Goal: Book appointment/travel/reservation

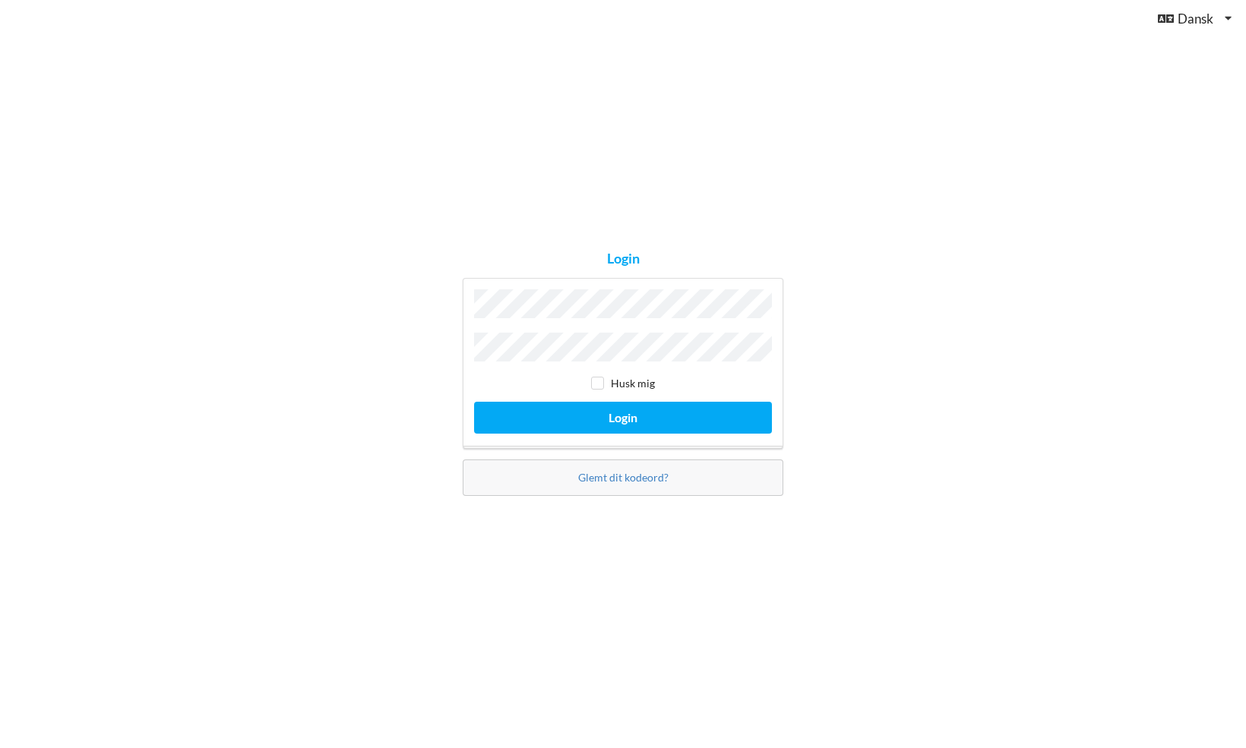
click at [474, 402] on button "Login" at bounding box center [623, 417] width 298 height 31
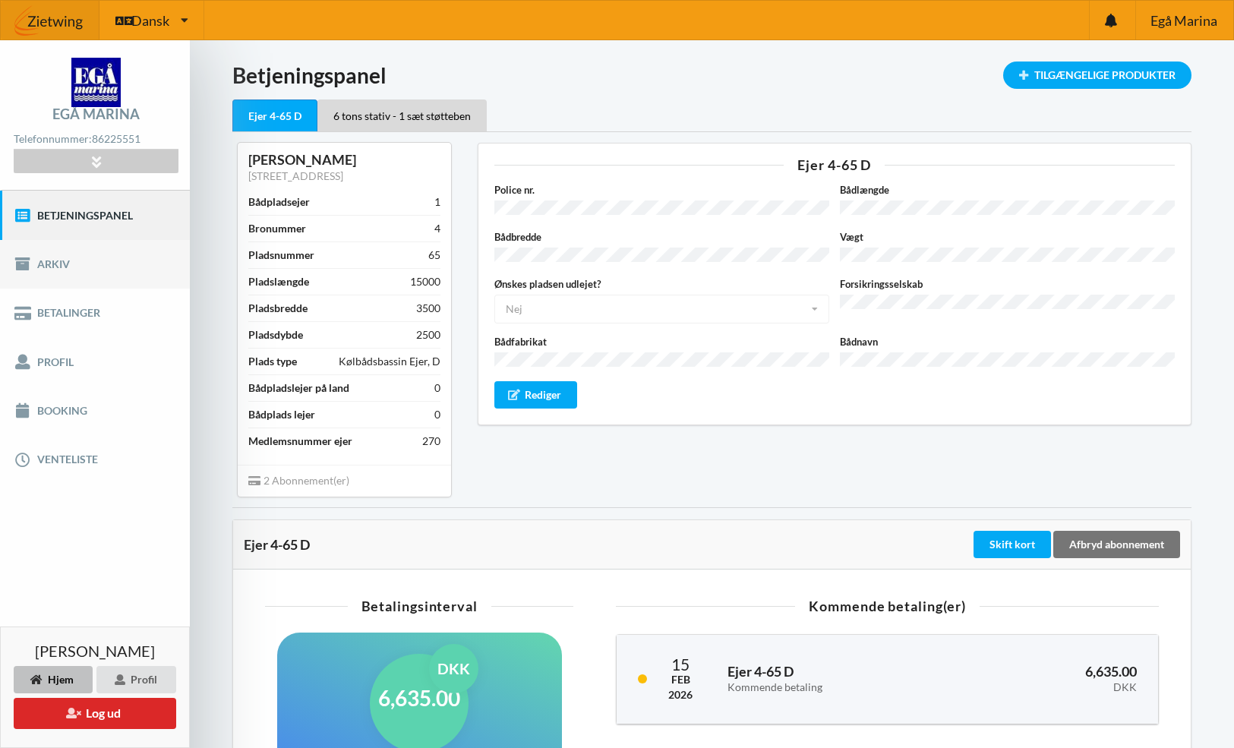
click at [58, 263] on link "Arkiv" at bounding box center [95, 264] width 190 height 49
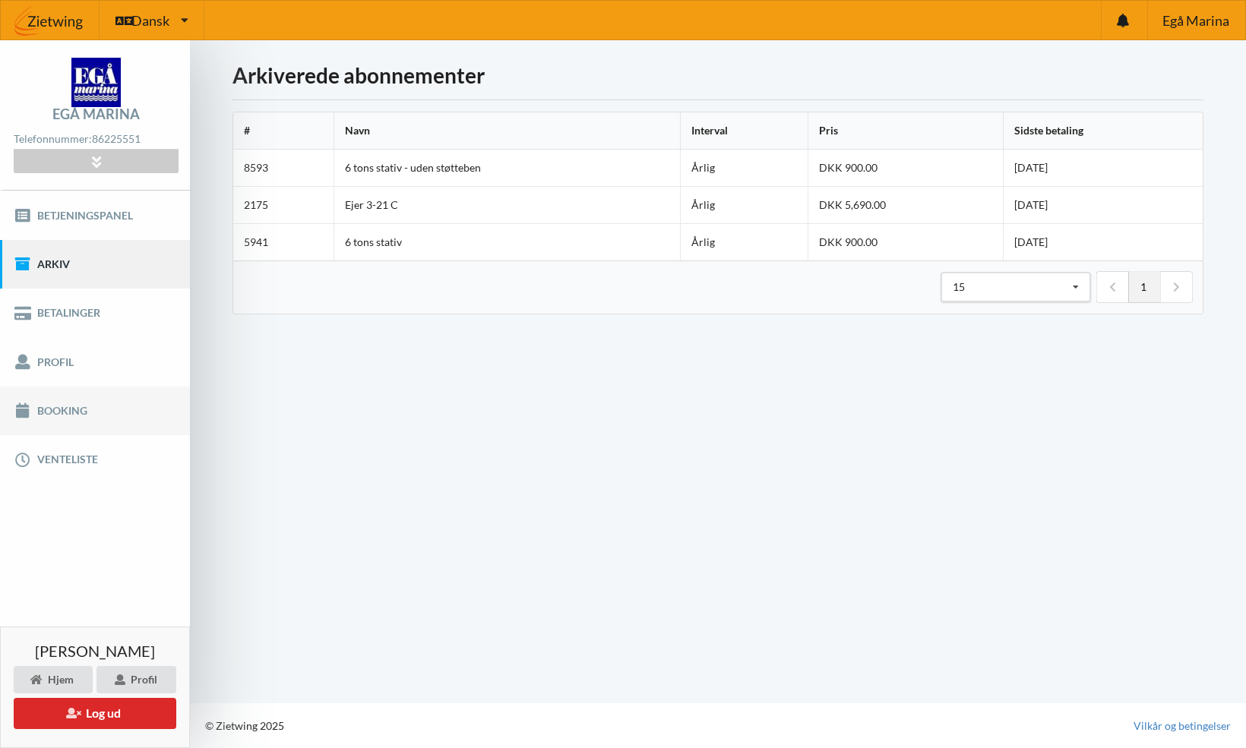
click at [64, 411] on link "Booking" at bounding box center [95, 411] width 190 height 49
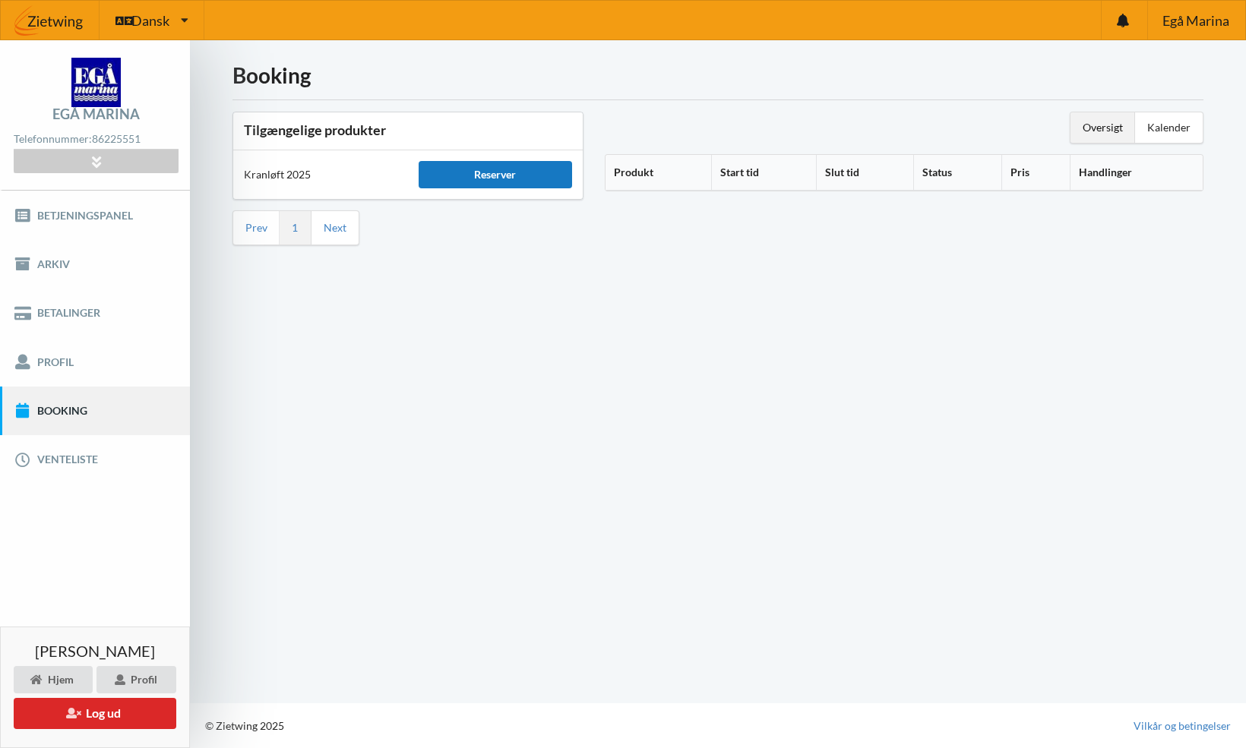
click at [480, 175] on div "Reserver" at bounding box center [495, 174] width 153 height 27
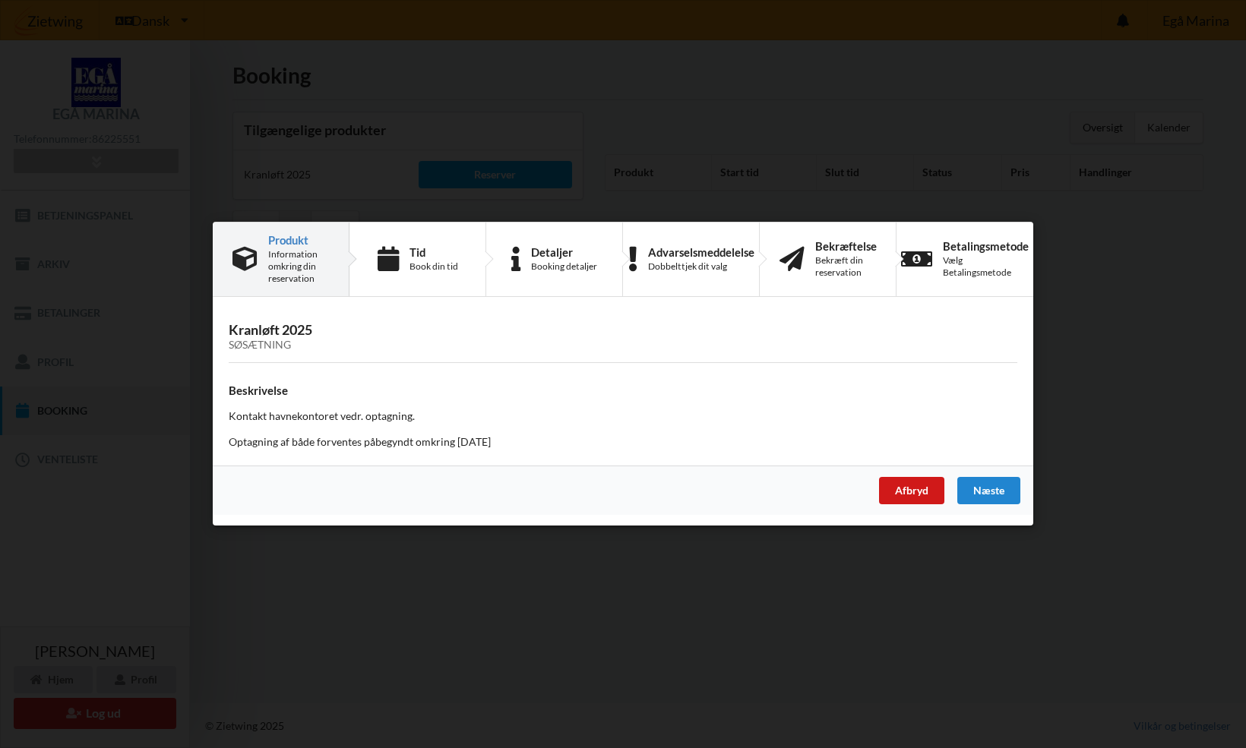
click at [908, 495] on div "Afbryd" at bounding box center [911, 491] width 65 height 27
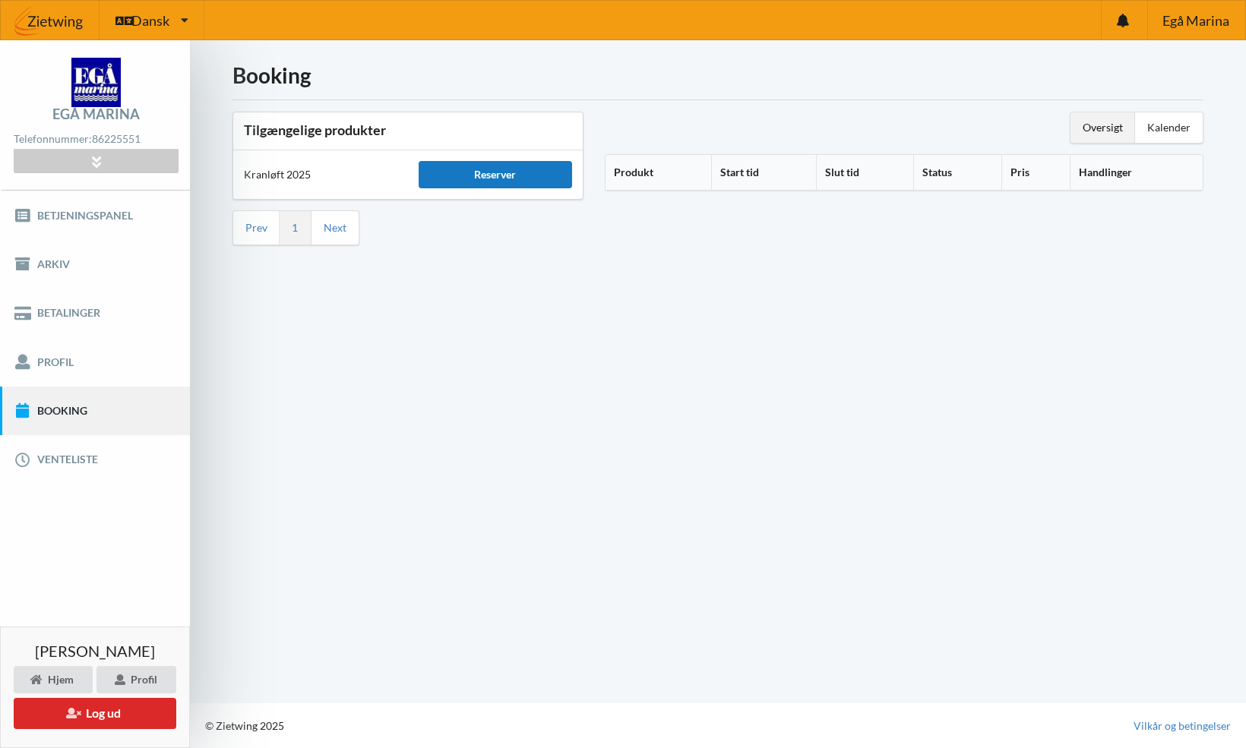
click at [460, 179] on div "Reserver" at bounding box center [495, 174] width 153 height 27
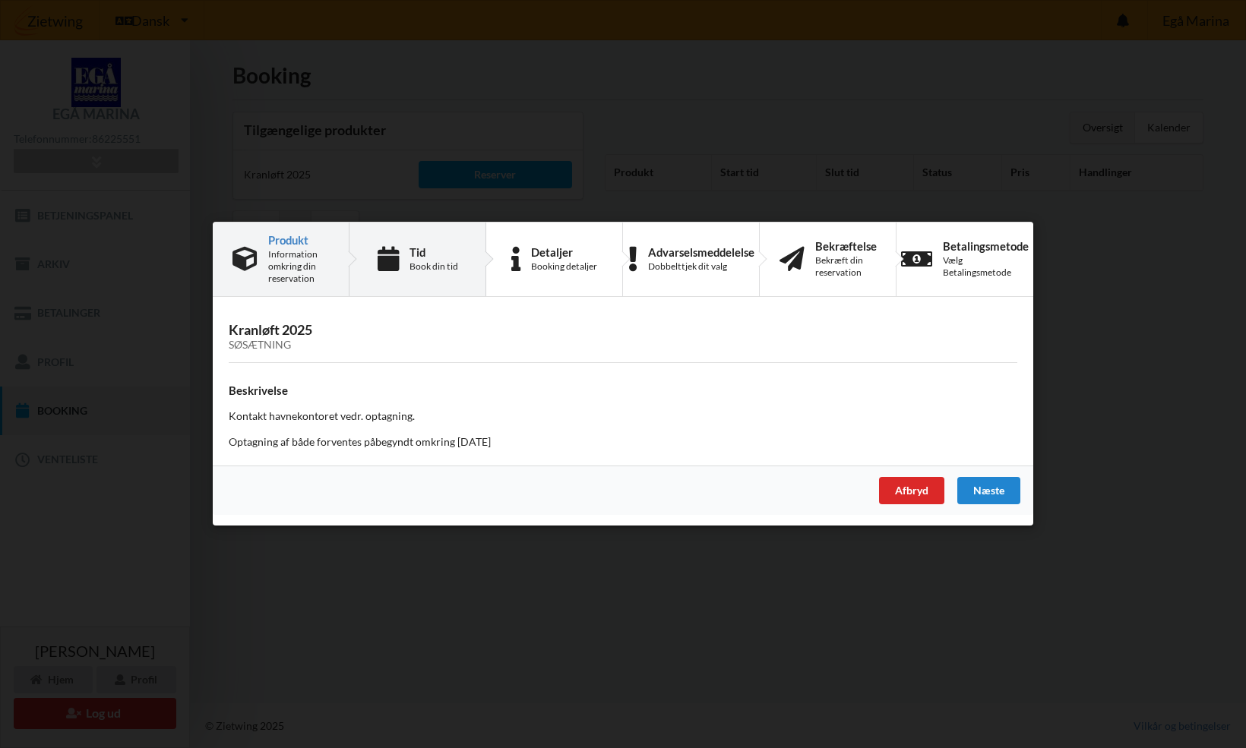
click at [399, 263] on icon at bounding box center [387, 259] width 21 height 25
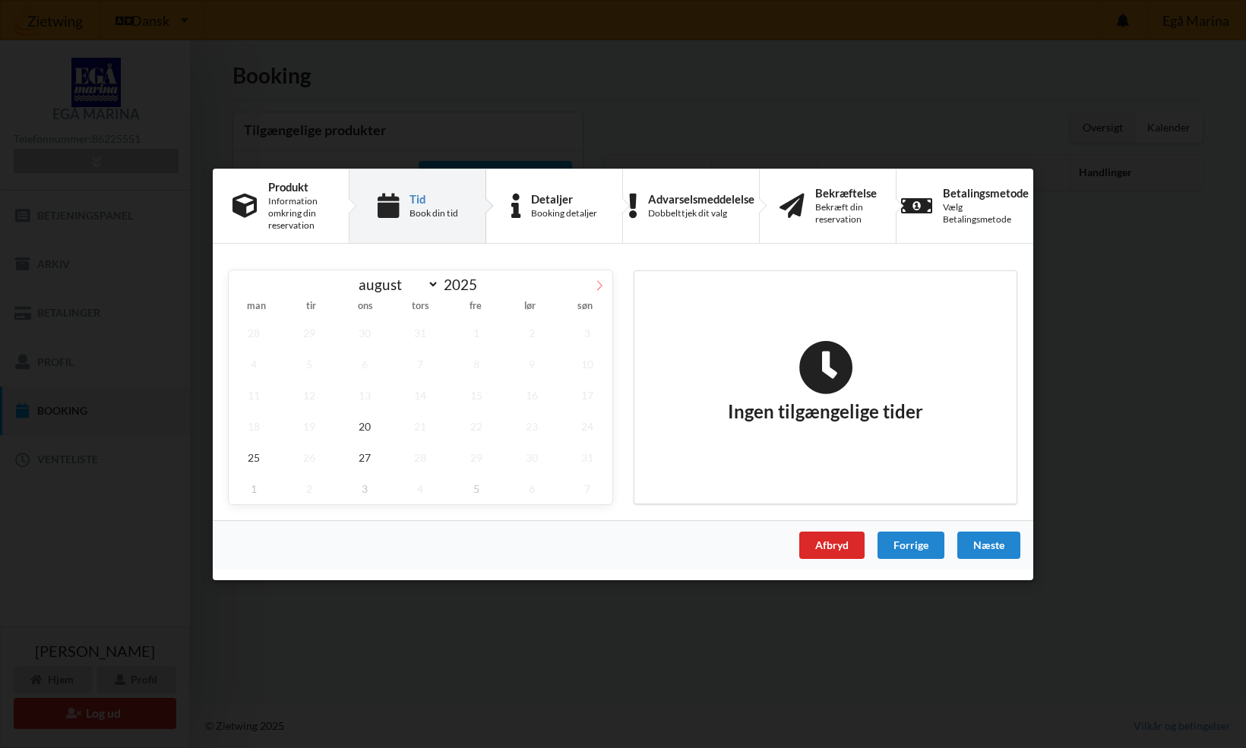
click at [596, 288] on icon at bounding box center [599, 285] width 11 height 11
select select "9"
click at [369, 325] on span "1" at bounding box center [365, 332] width 50 height 31
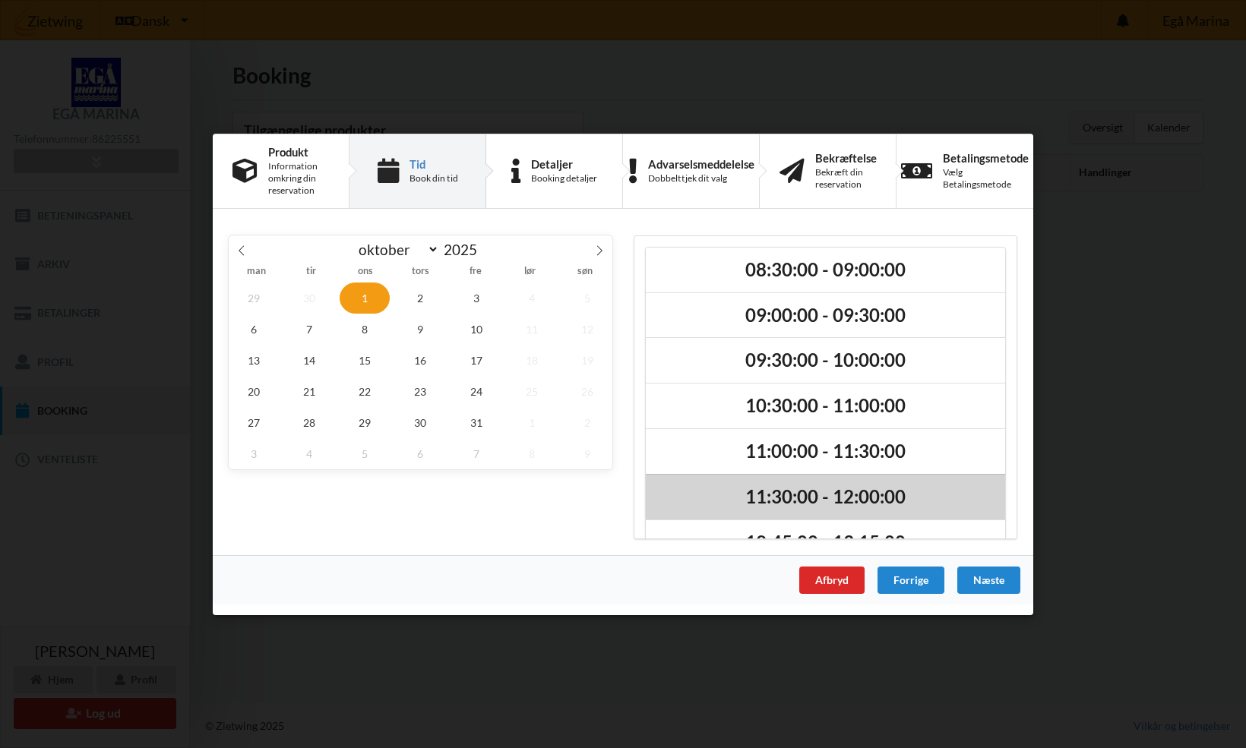
click at [772, 501] on h2 "11:30:00 - 12:00:00" at bounding box center [825, 497] width 338 height 24
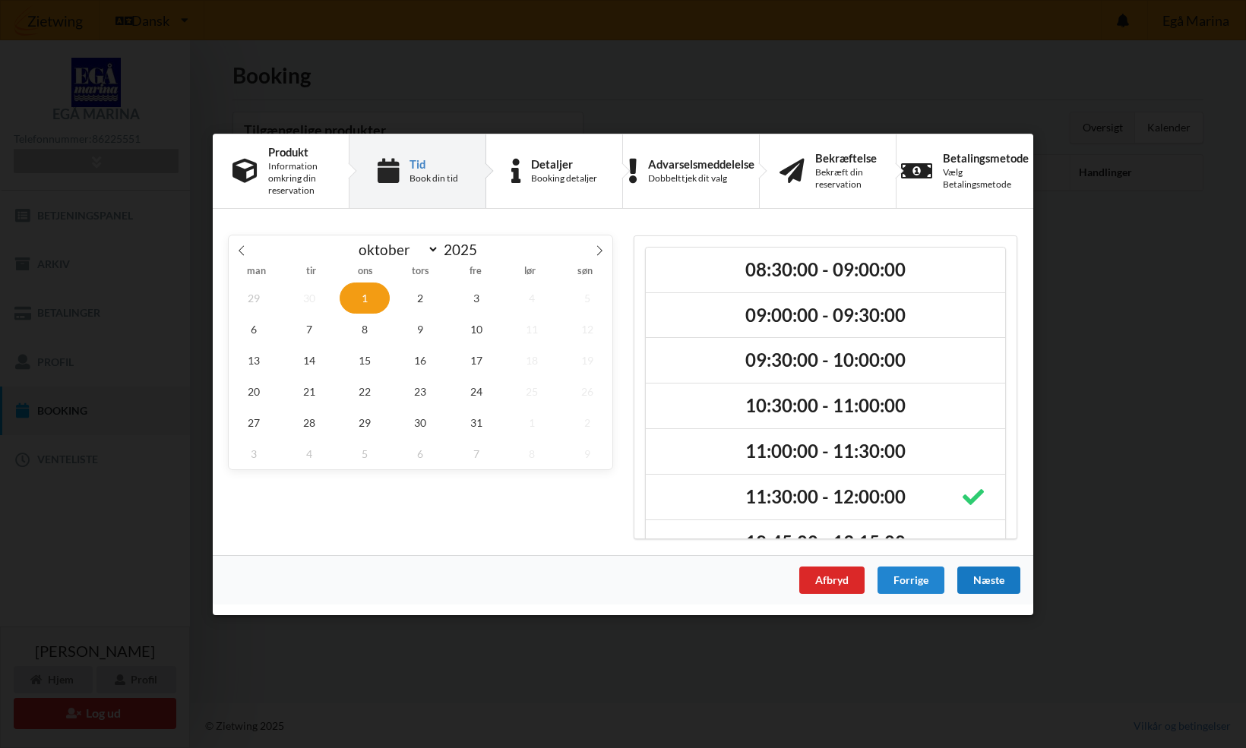
click at [985, 582] on div "Næste" at bounding box center [988, 579] width 63 height 27
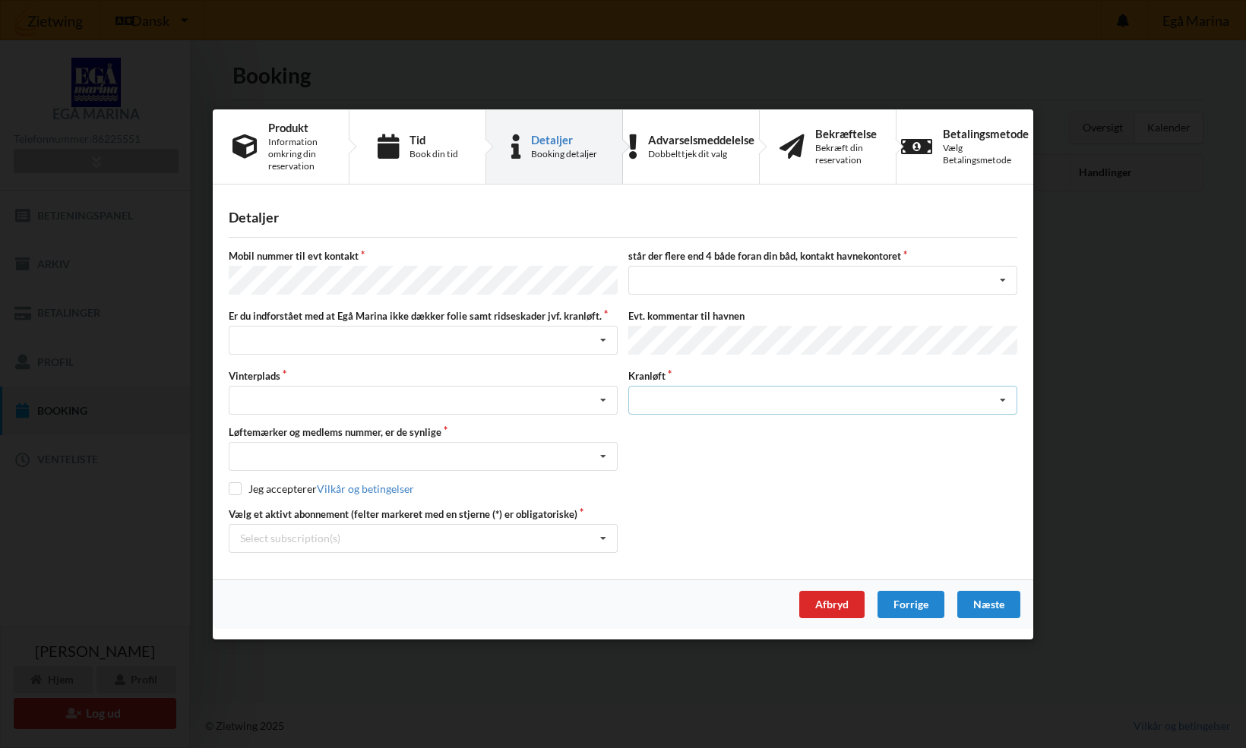
click at [1003, 397] on icon at bounding box center [1002, 401] width 23 height 28
click at [832, 595] on div "Afbryd" at bounding box center [831, 604] width 65 height 27
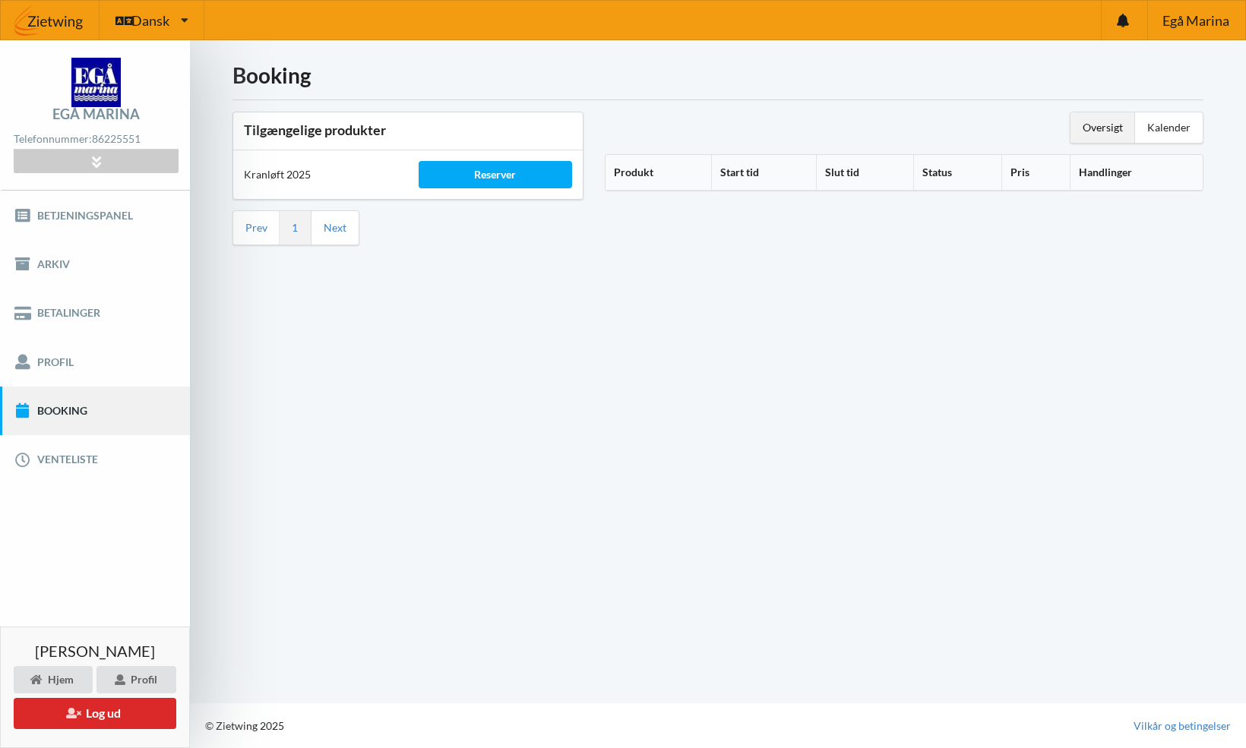
click at [595, 377] on div "Booking Tilgængelige produkter Kranløft 2025 Reserver Prev 1 Next Oversigt Kale…" at bounding box center [718, 371] width 1056 height 663
click at [479, 177] on div "Reserver" at bounding box center [495, 174] width 153 height 27
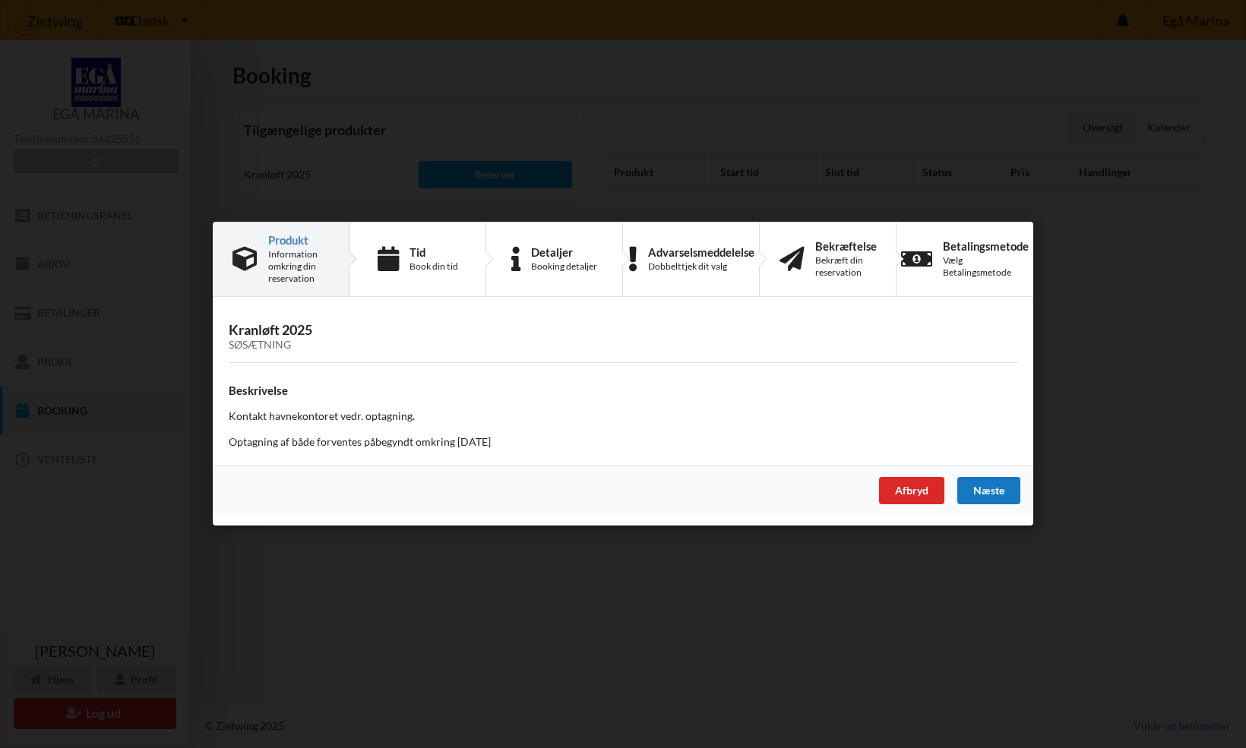
click at [973, 490] on div "Næste" at bounding box center [988, 491] width 63 height 27
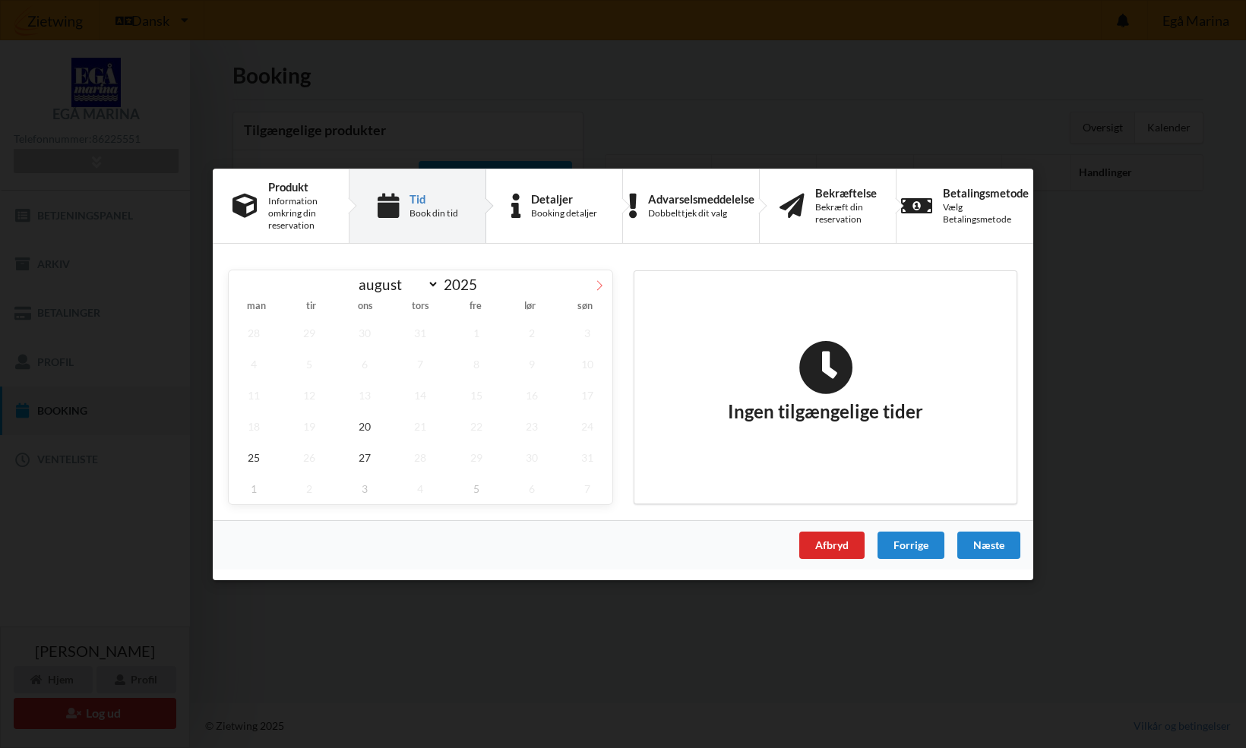
click at [595, 288] on icon at bounding box center [599, 285] width 11 height 11
select select "9"
click at [365, 327] on span "1" at bounding box center [365, 332] width 50 height 31
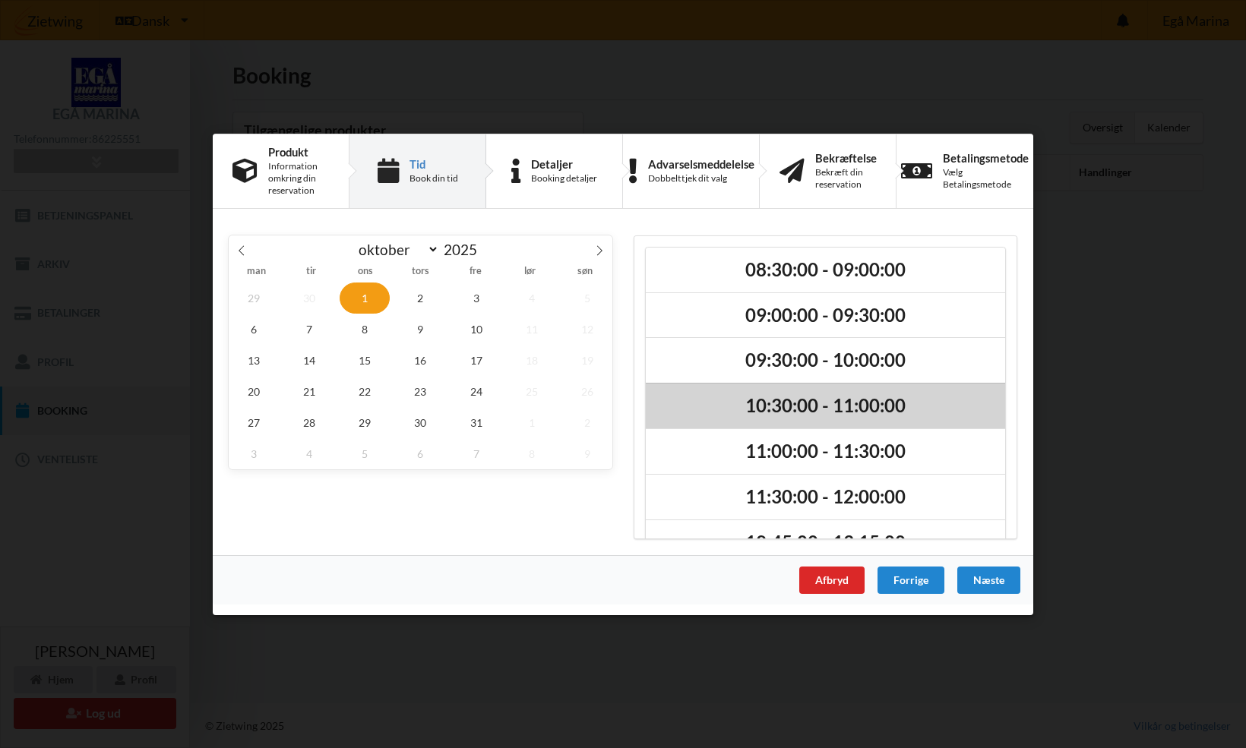
click at [760, 400] on h2 "10:30:00 - 11:00:00" at bounding box center [825, 406] width 338 height 24
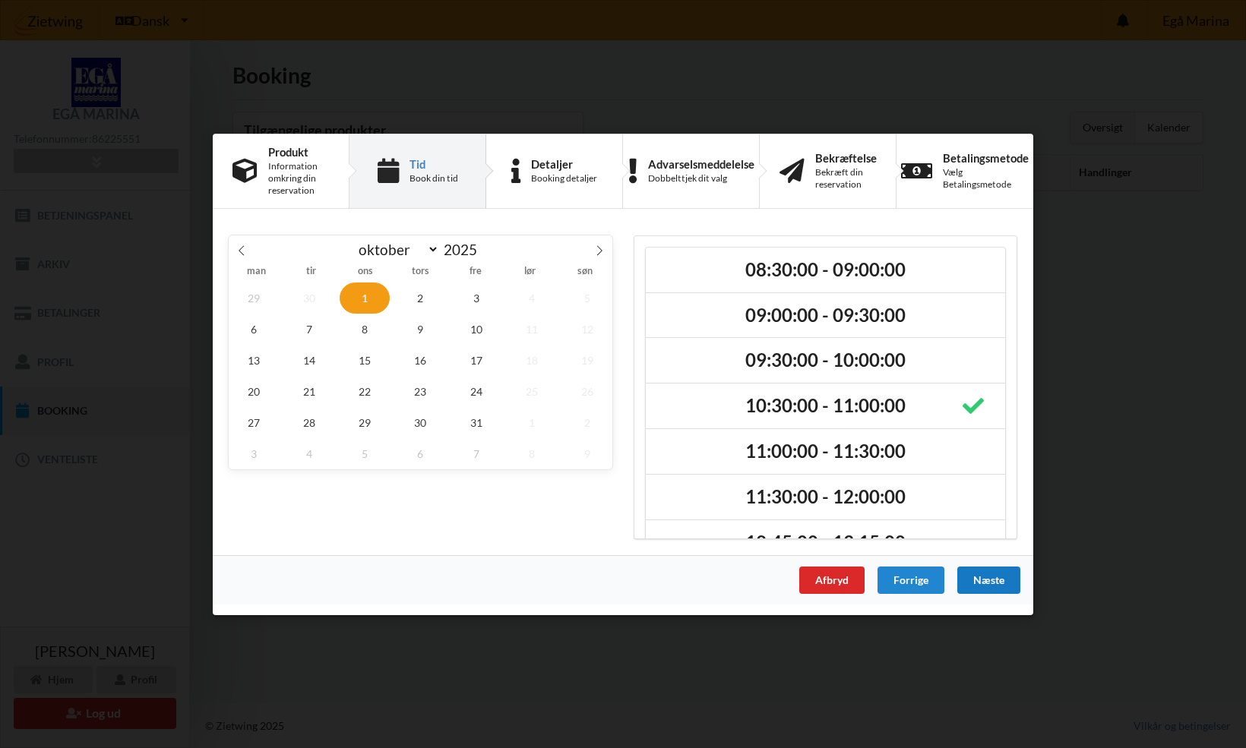
click at [983, 576] on div "Næste" at bounding box center [988, 579] width 63 height 27
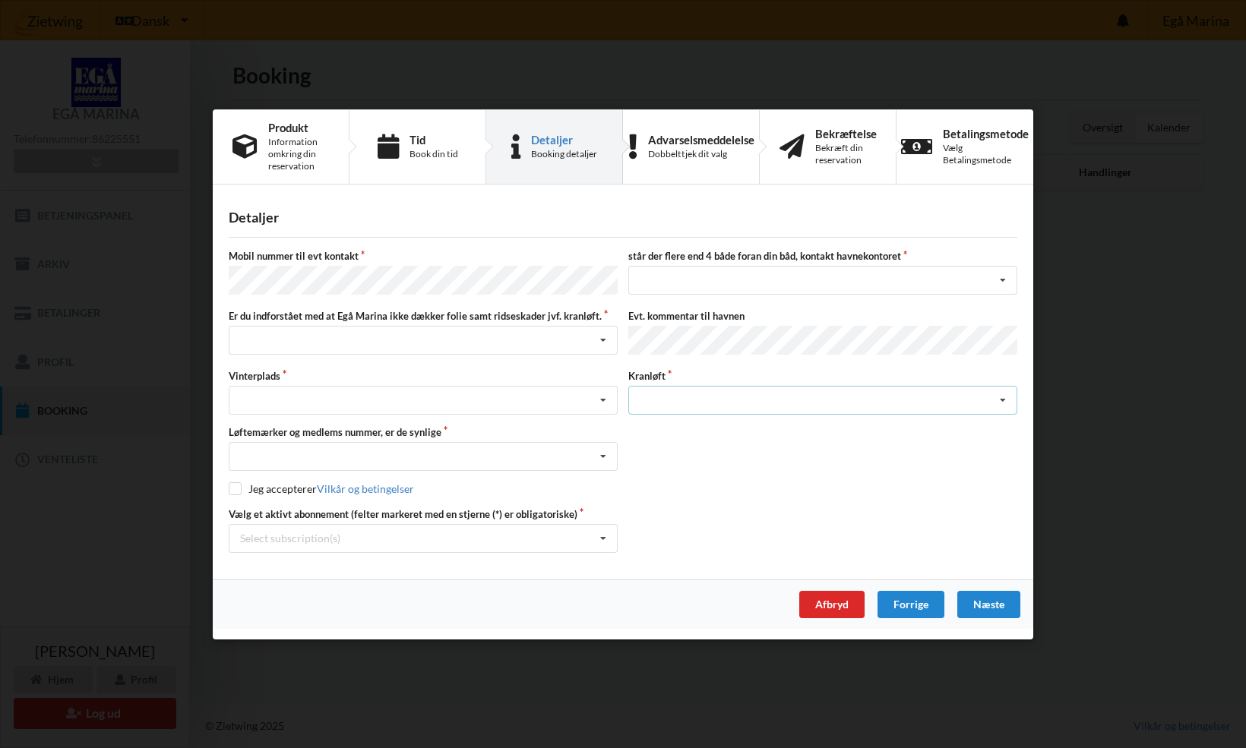
click at [1001, 399] on icon at bounding box center [1002, 401] width 23 height 28
click at [825, 595] on div "Afbryd" at bounding box center [831, 604] width 65 height 27
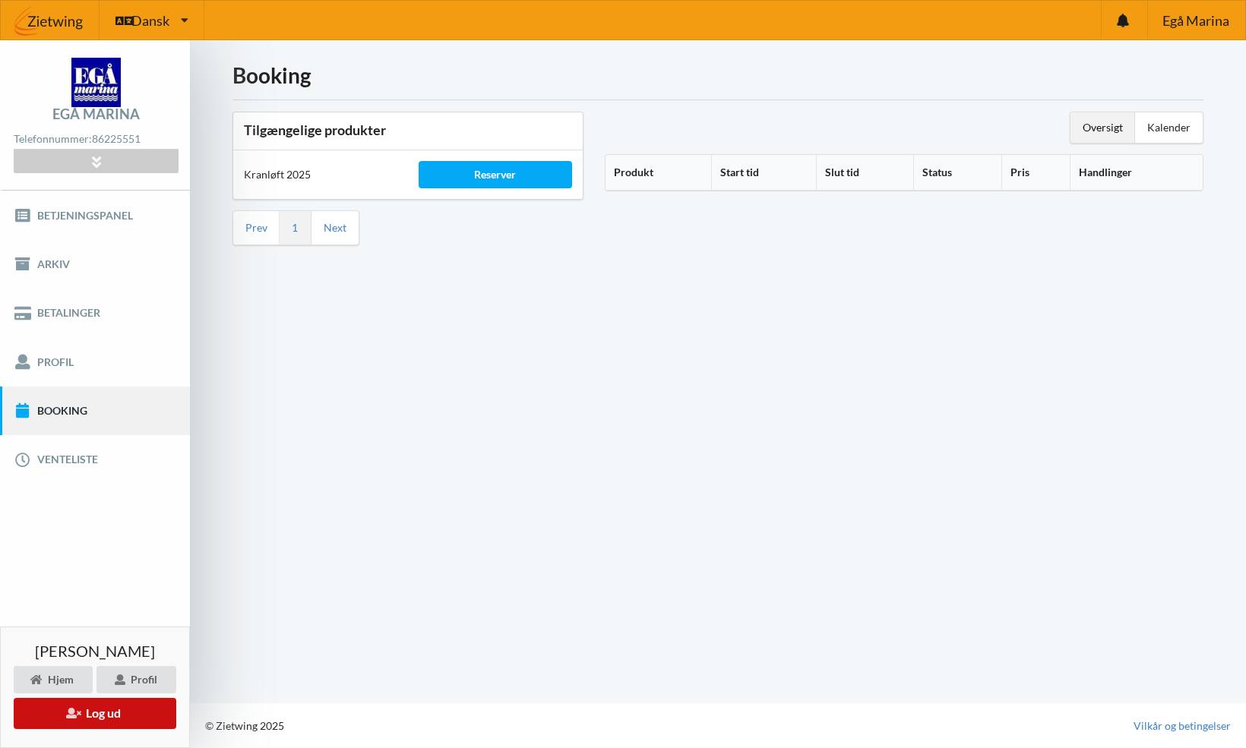
click at [112, 711] on button "Log ud" at bounding box center [95, 713] width 163 height 31
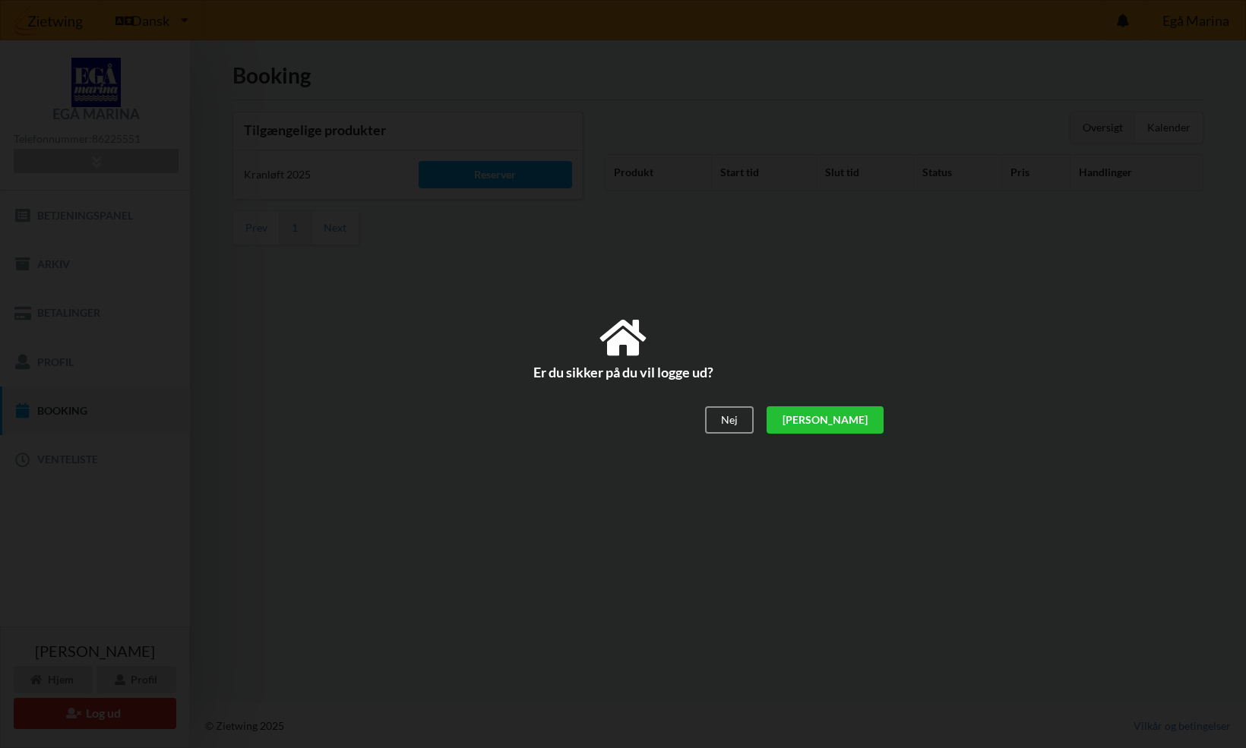
click at [872, 425] on div "[PERSON_NAME]" at bounding box center [824, 419] width 117 height 27
